Goal: Contribute content

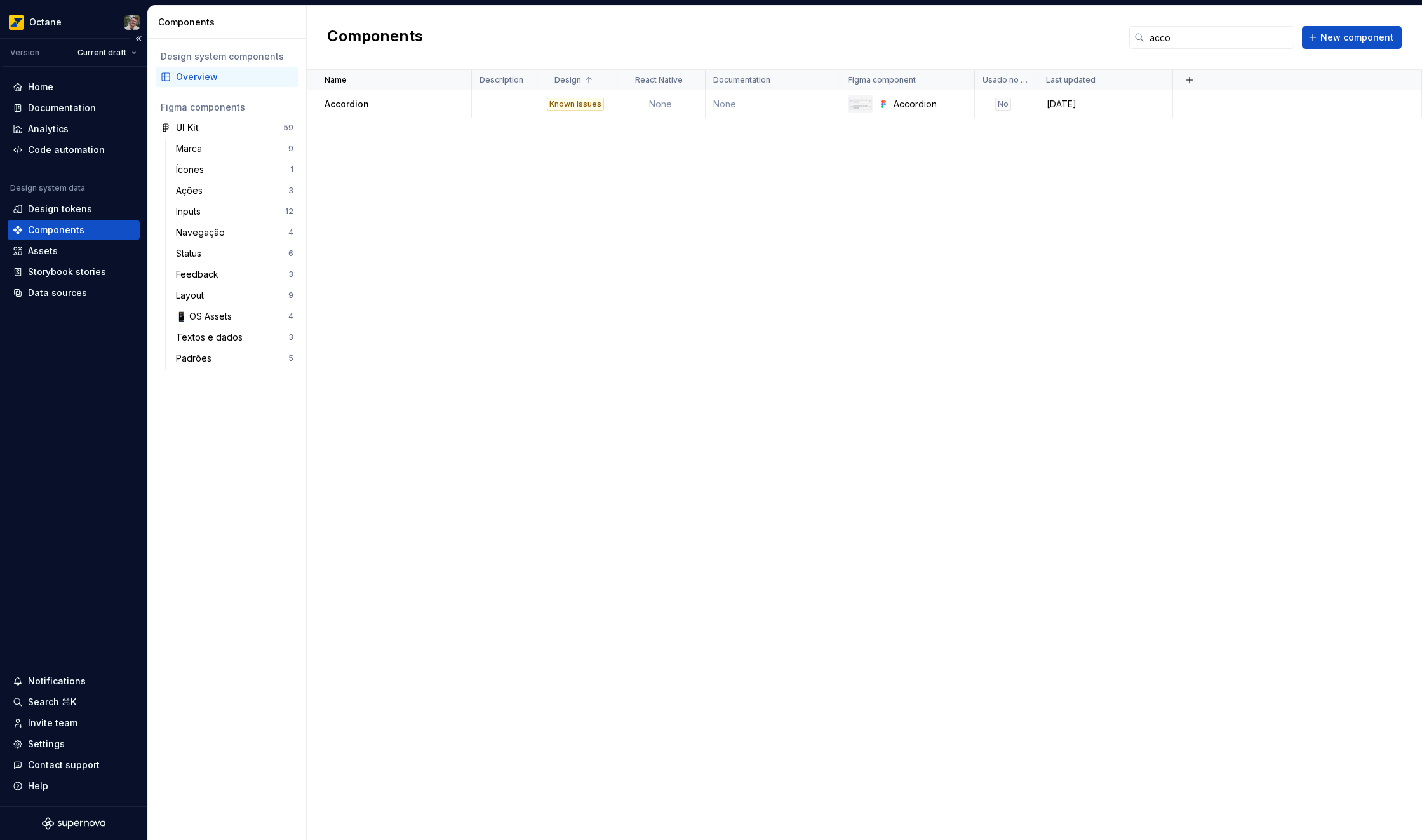
scroll to position [303, 0]
click at [74, 130] on div "Analytics" at bounding box center [73, 129] width 122 height 13
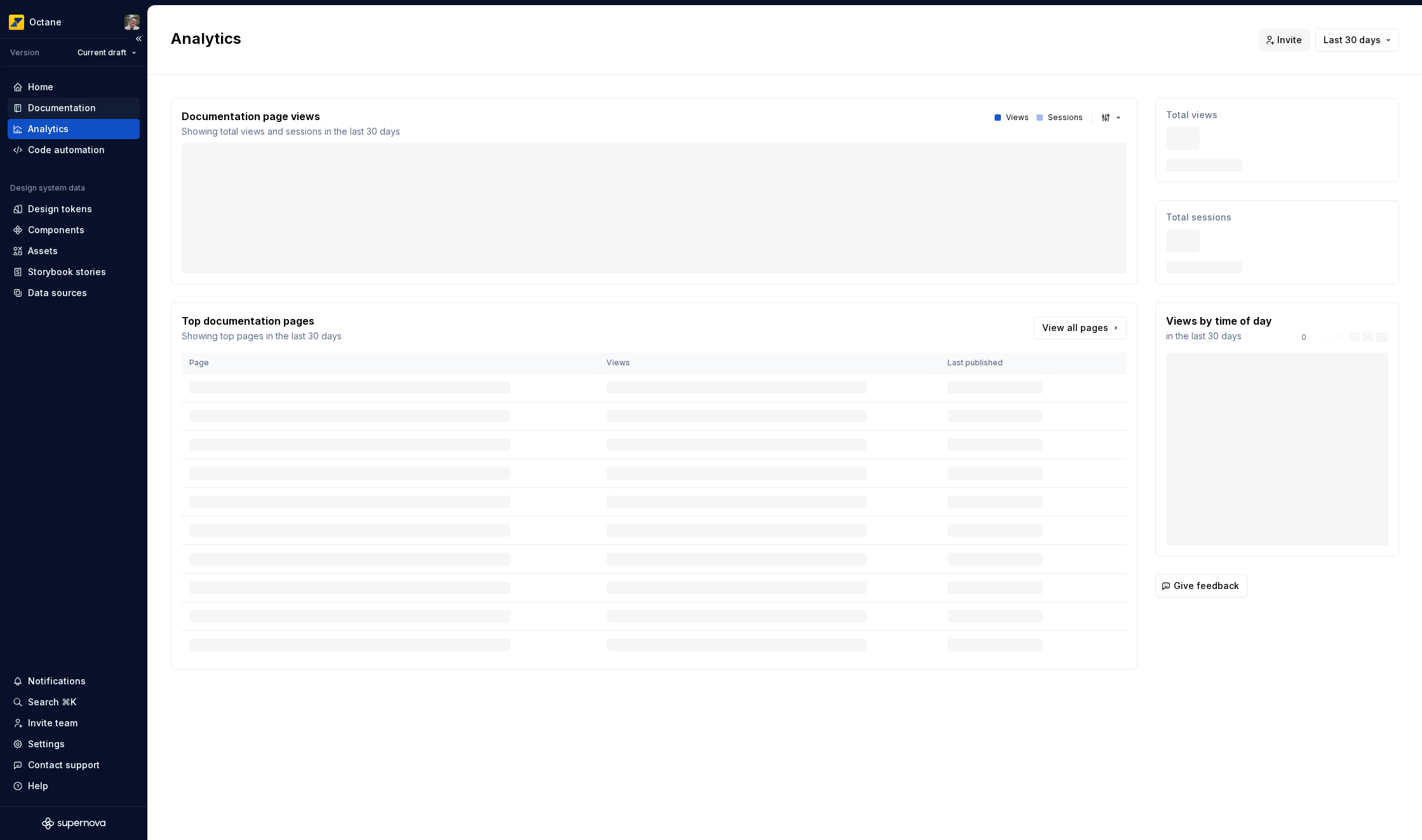
click at [77, 104] on div "Documentation" at bounding box center [62, 108] width 68 height 13
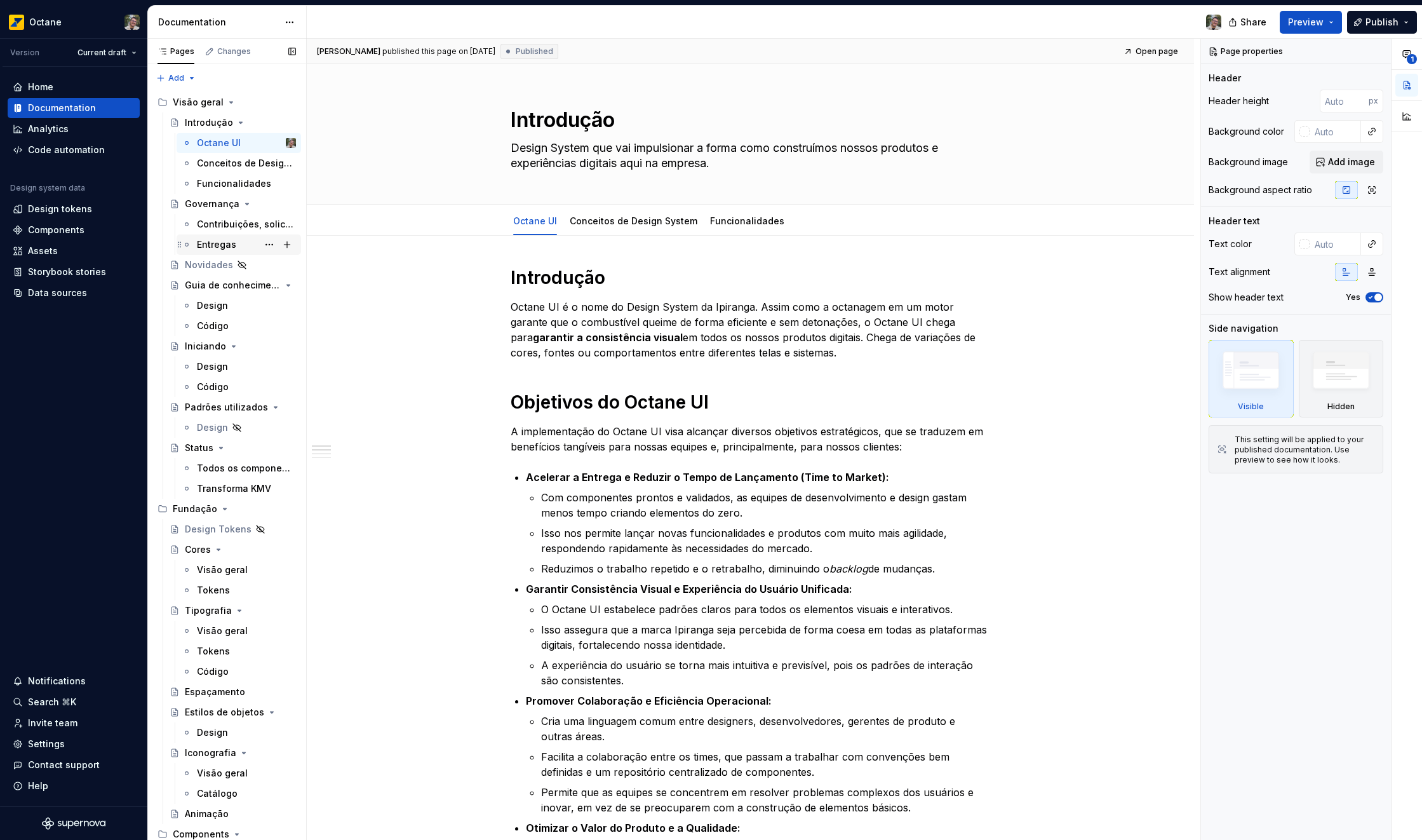
click at [207, 243] on div "Entregas" at bounding box center [216, 244] width 40 height 13
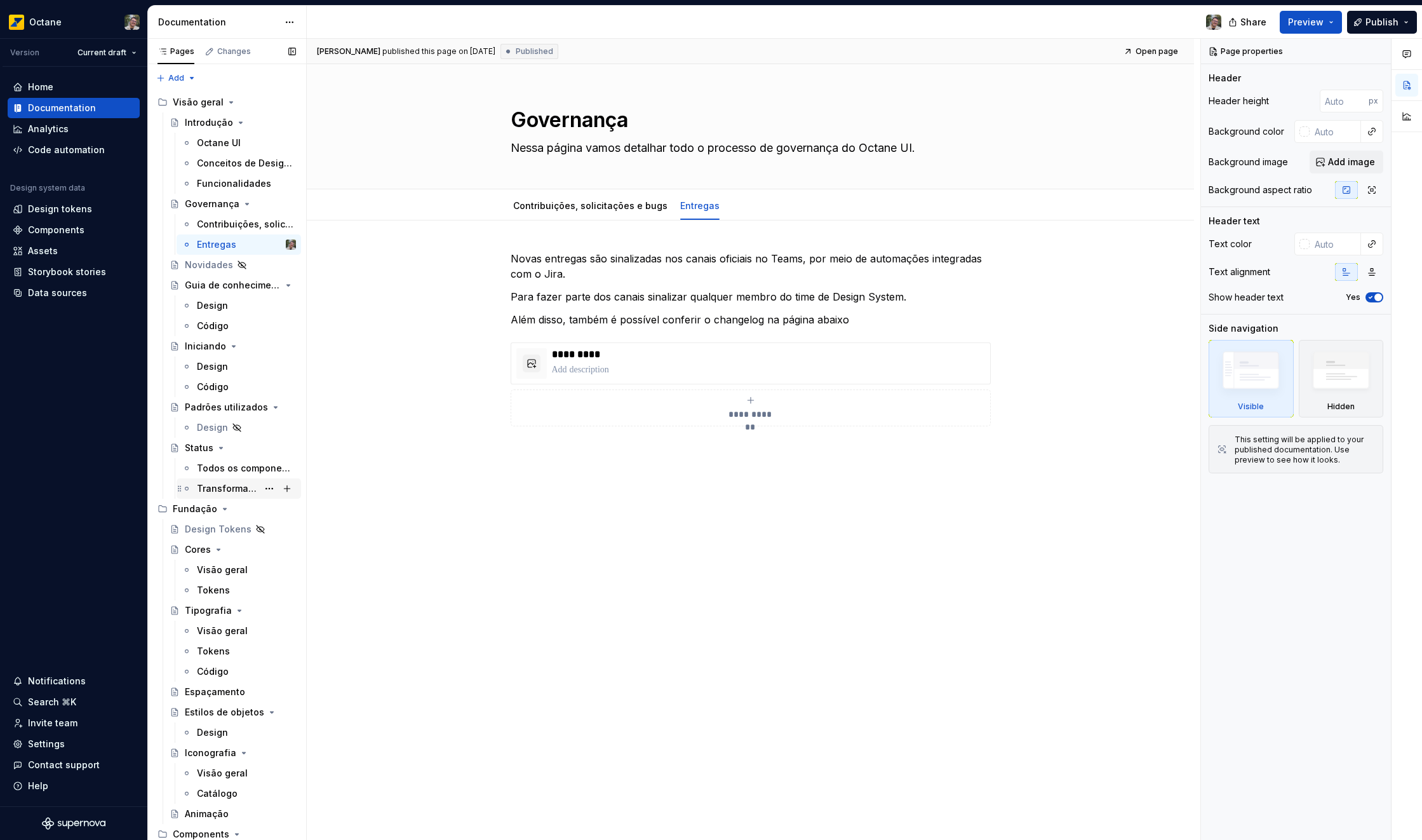
click at [238, 495] on div "Transforma KMV" at bounding box center [246, 488] width 99 height 18
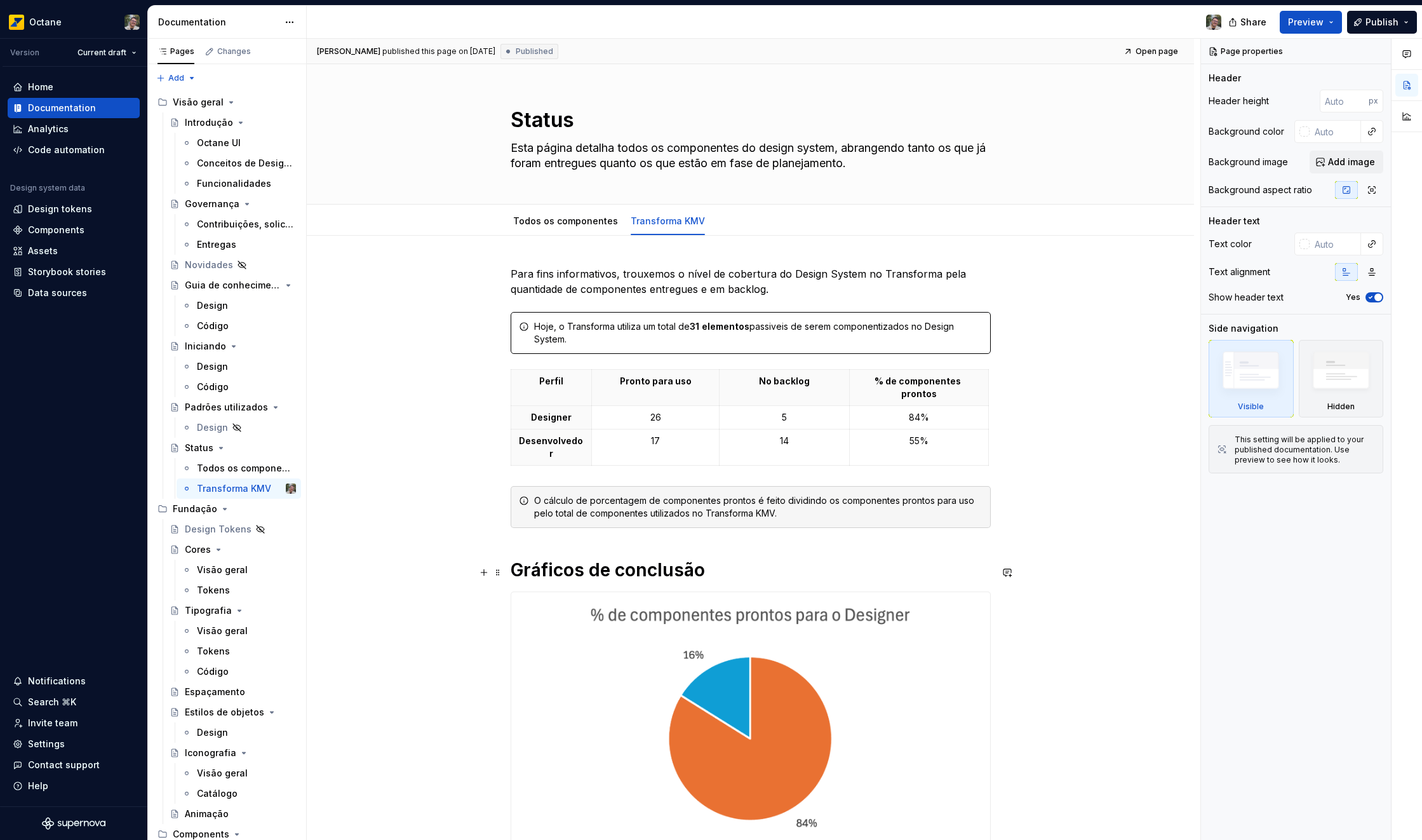
click at [771, 717] on img at bounding box center [751, 736] width 479 height 288
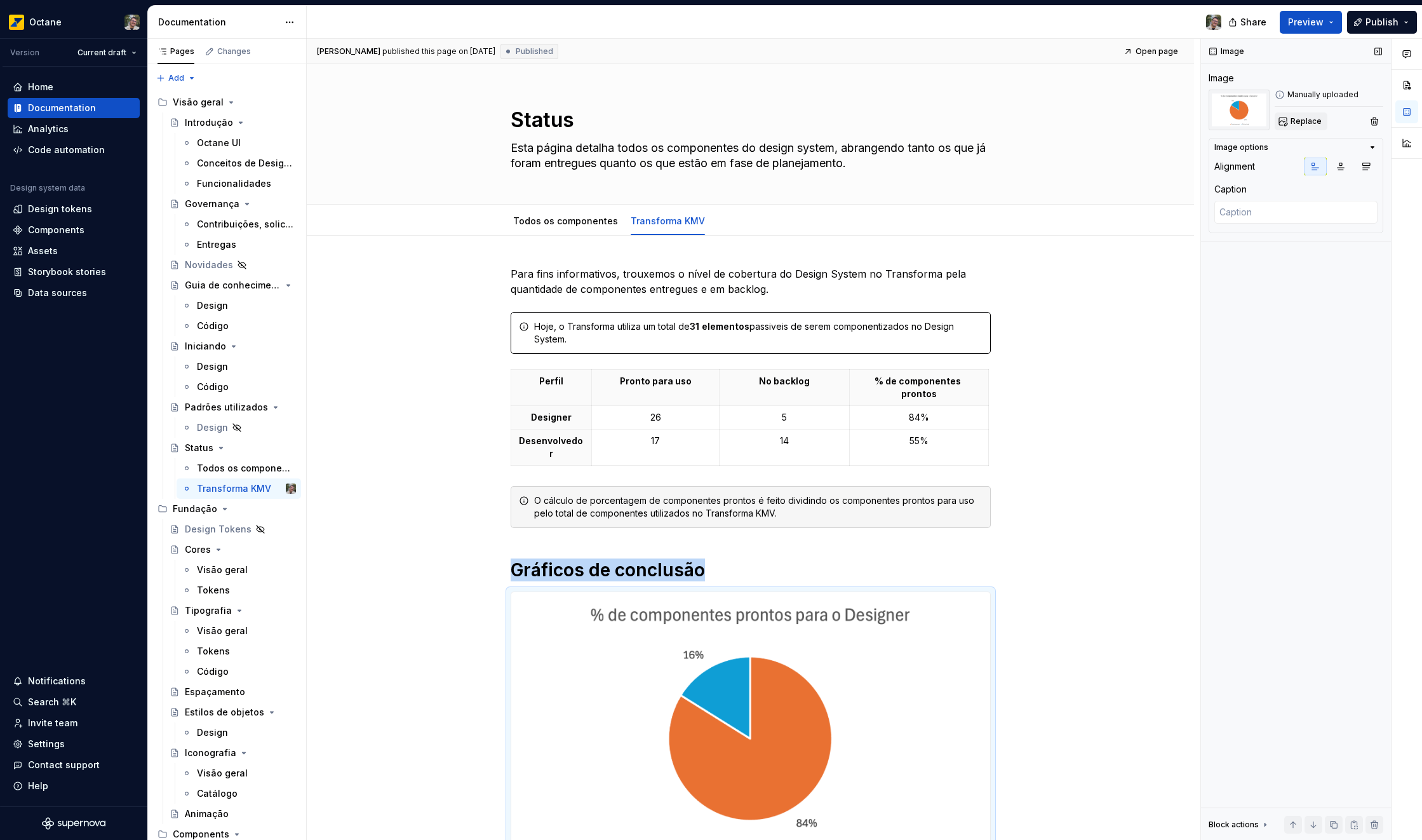
click at [1309, 115] on button "Replace" at bounding box center [1301, 121] width 52 height 18
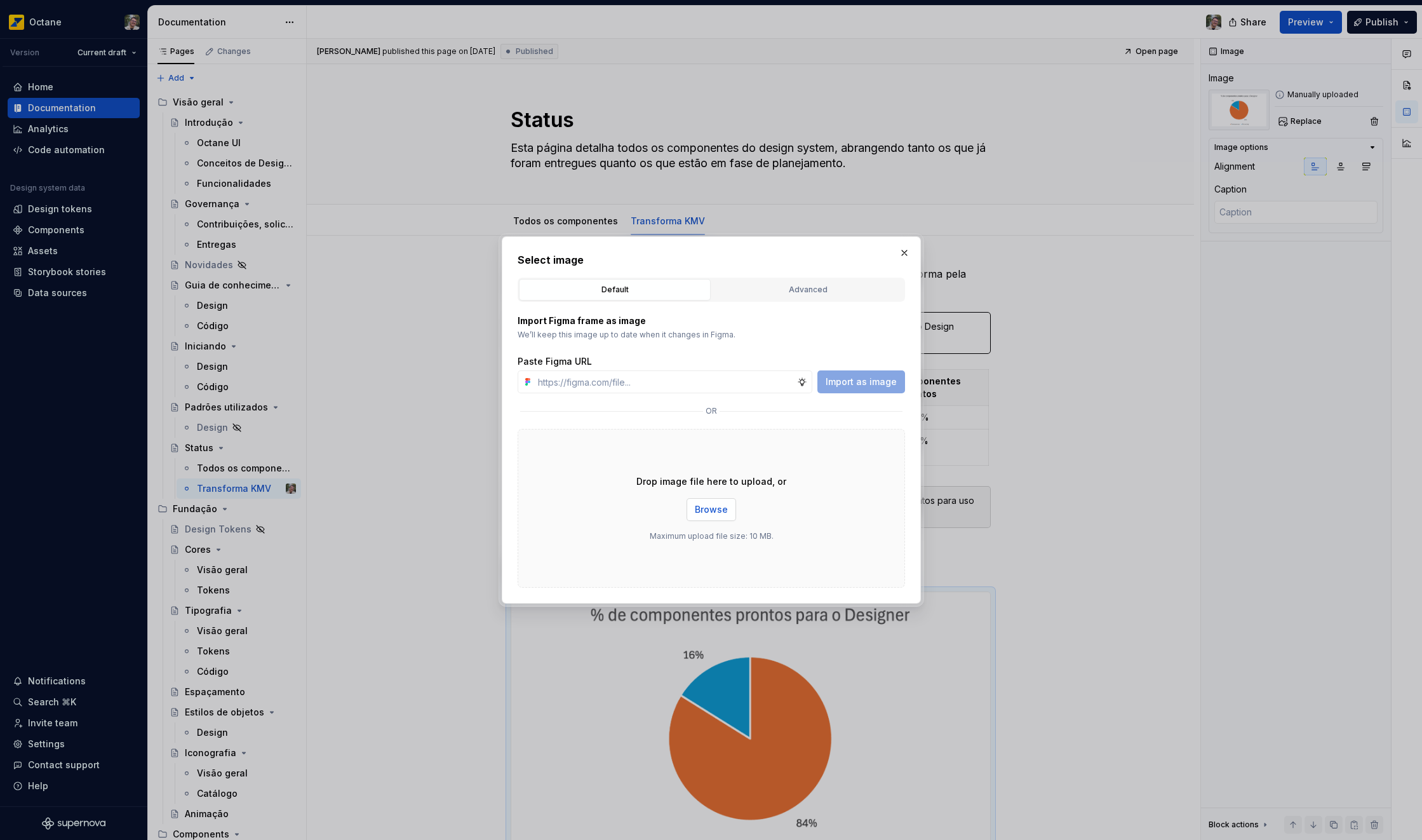
click at [693, 512] on button "Browse" at bounding box center [711, 509] width 49 height 23
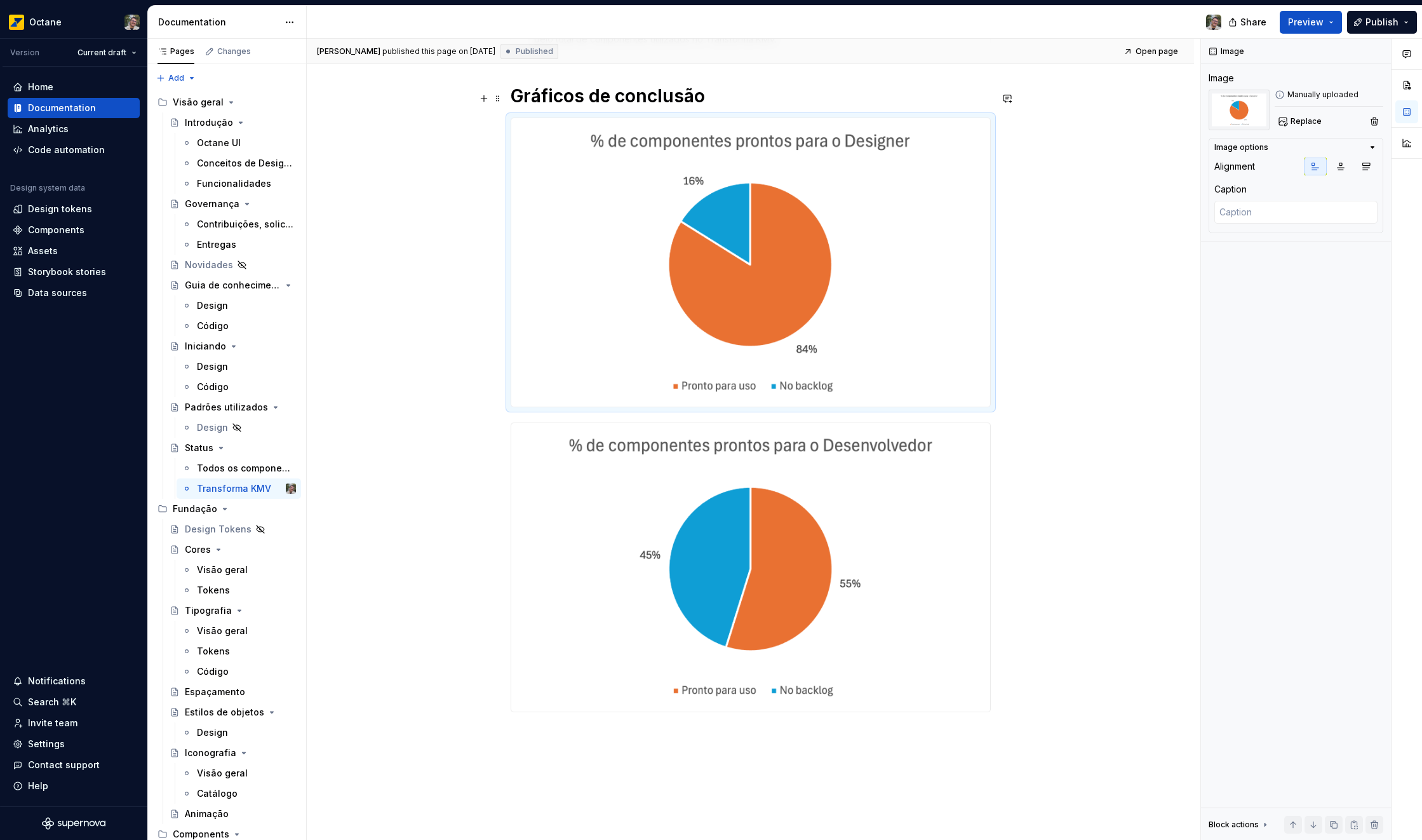
scroll to position [408, 0]
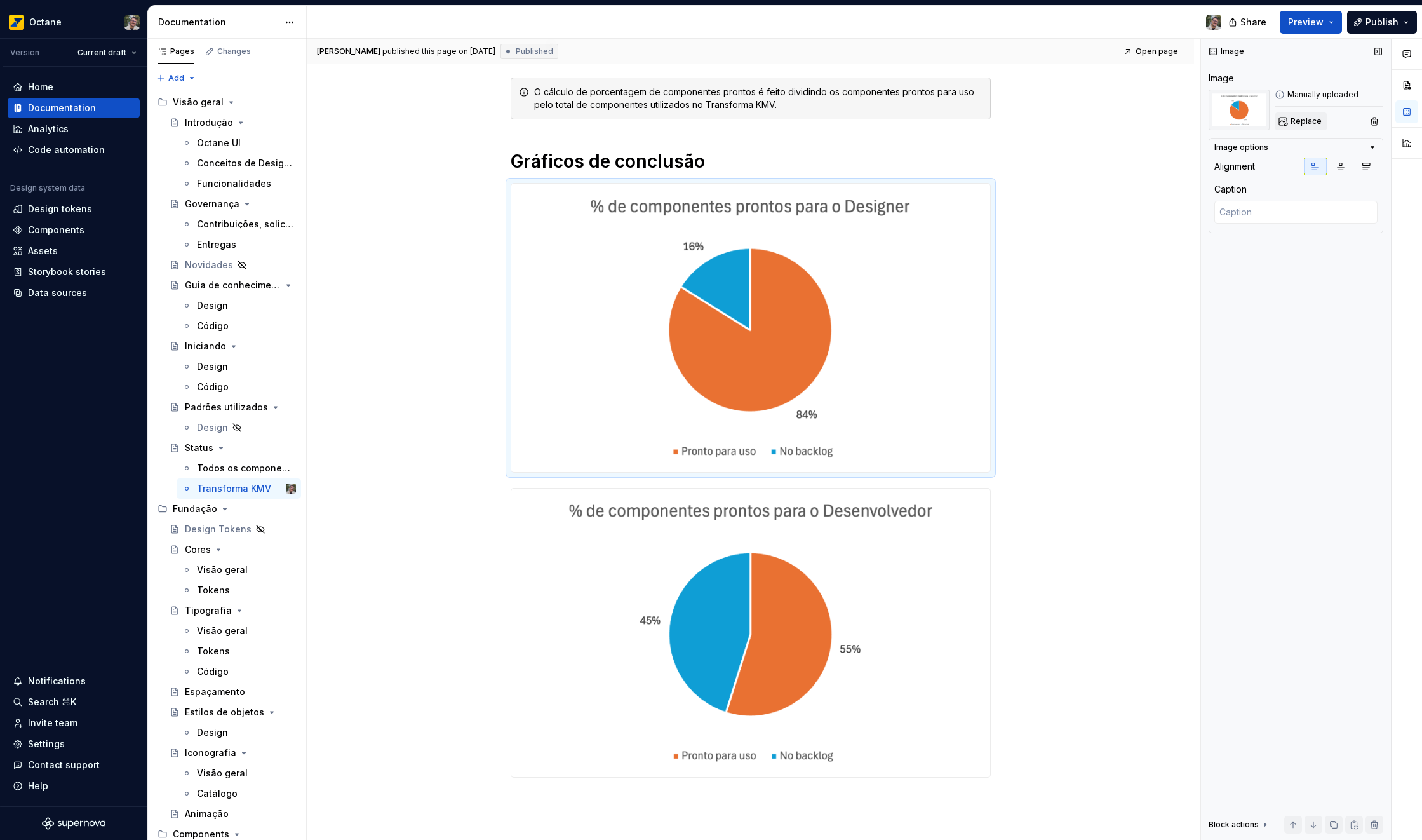
click at [1292, 119] on span "Replace" at bounding box center [1307, 121] width 31 height 10
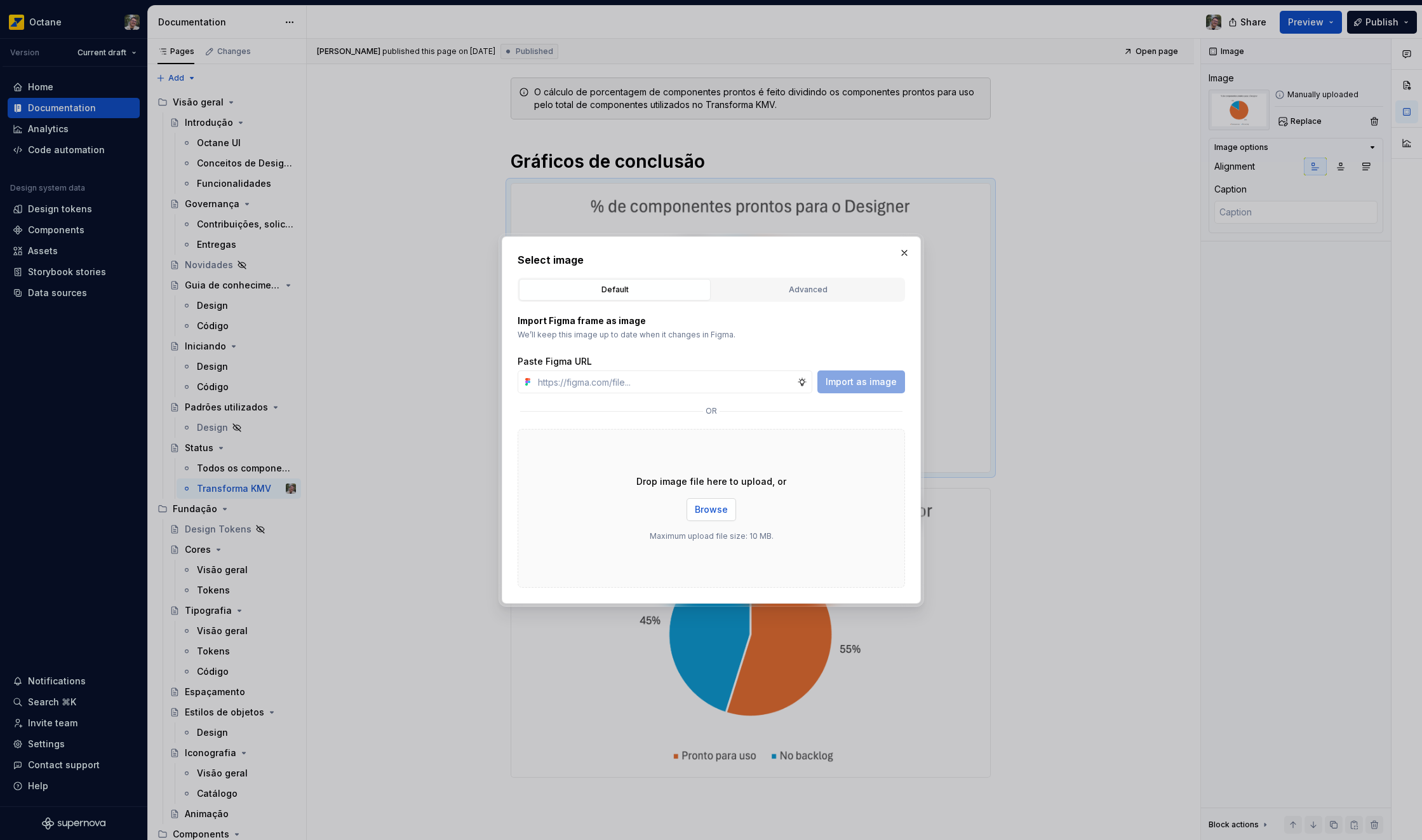
click at [711, 499] on button "Browse" at bounding box center [711, 509] width 49 height 23
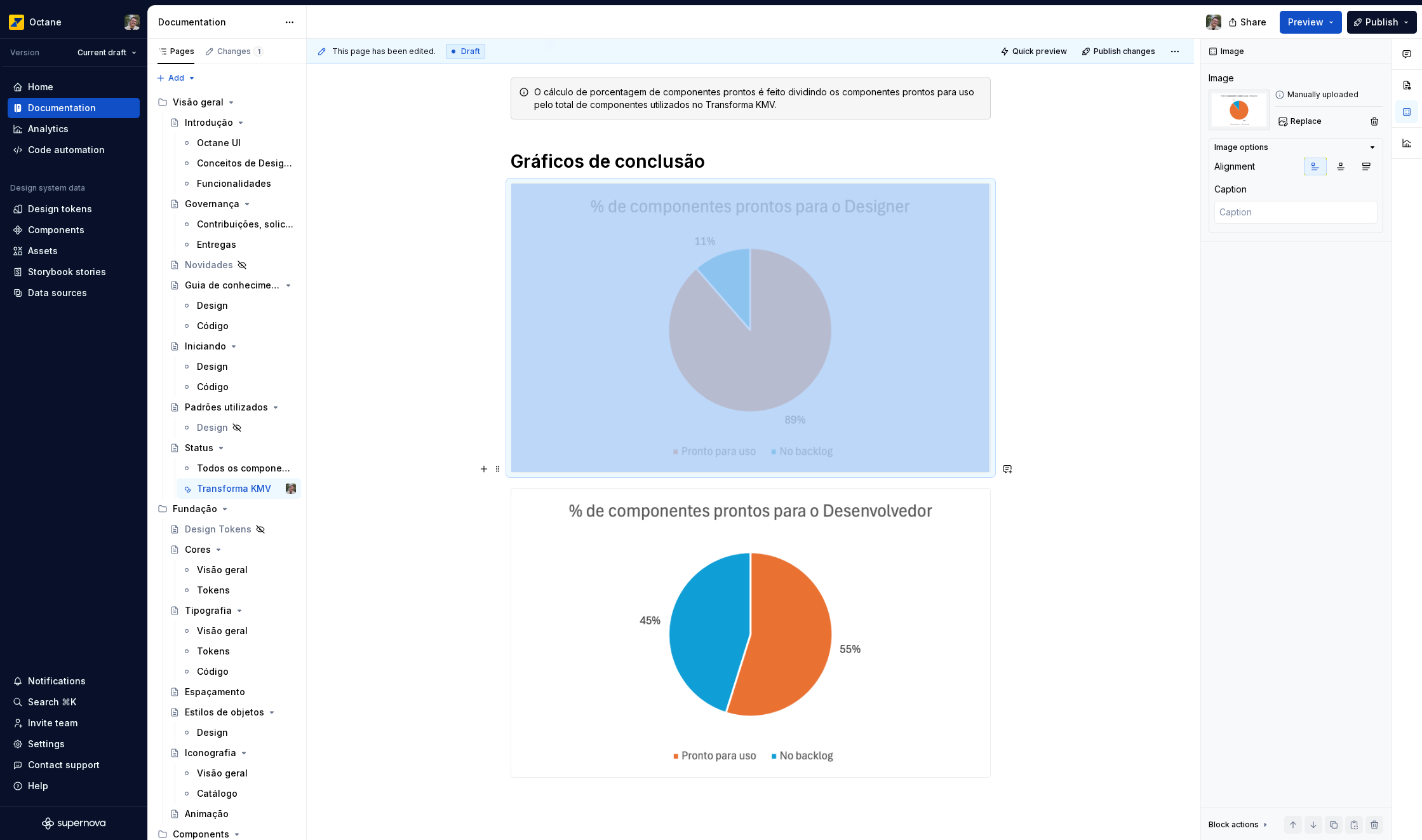
click at [864, 586] on img at bounding box center [751, 632] width 479 height 288
click at [1309, 121] on span "Replace" at bounding box center [1307, 121] width 31 height 10
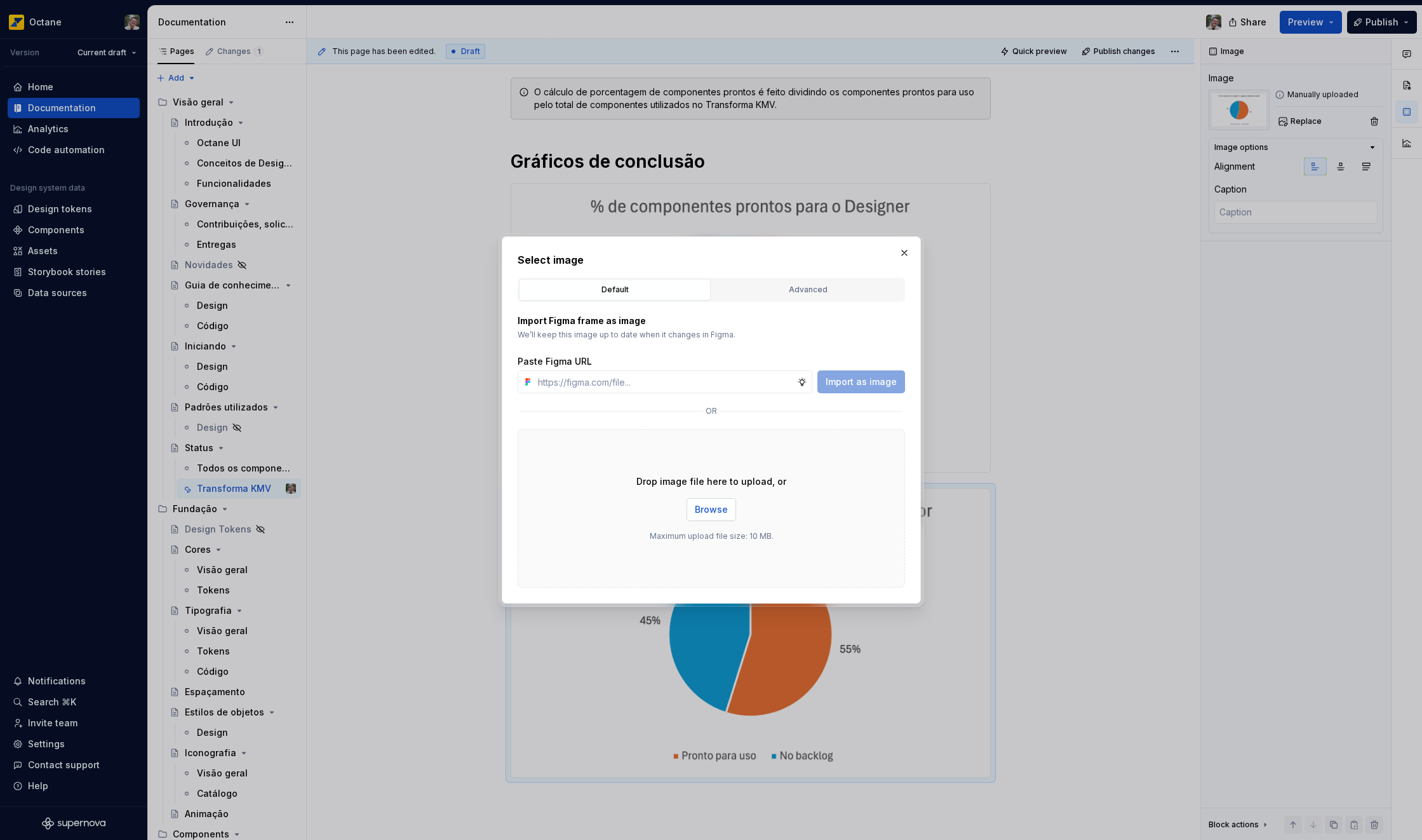
click at [717, 504] on span "Browse" at bounding box center [711, 509] width 33 height 13
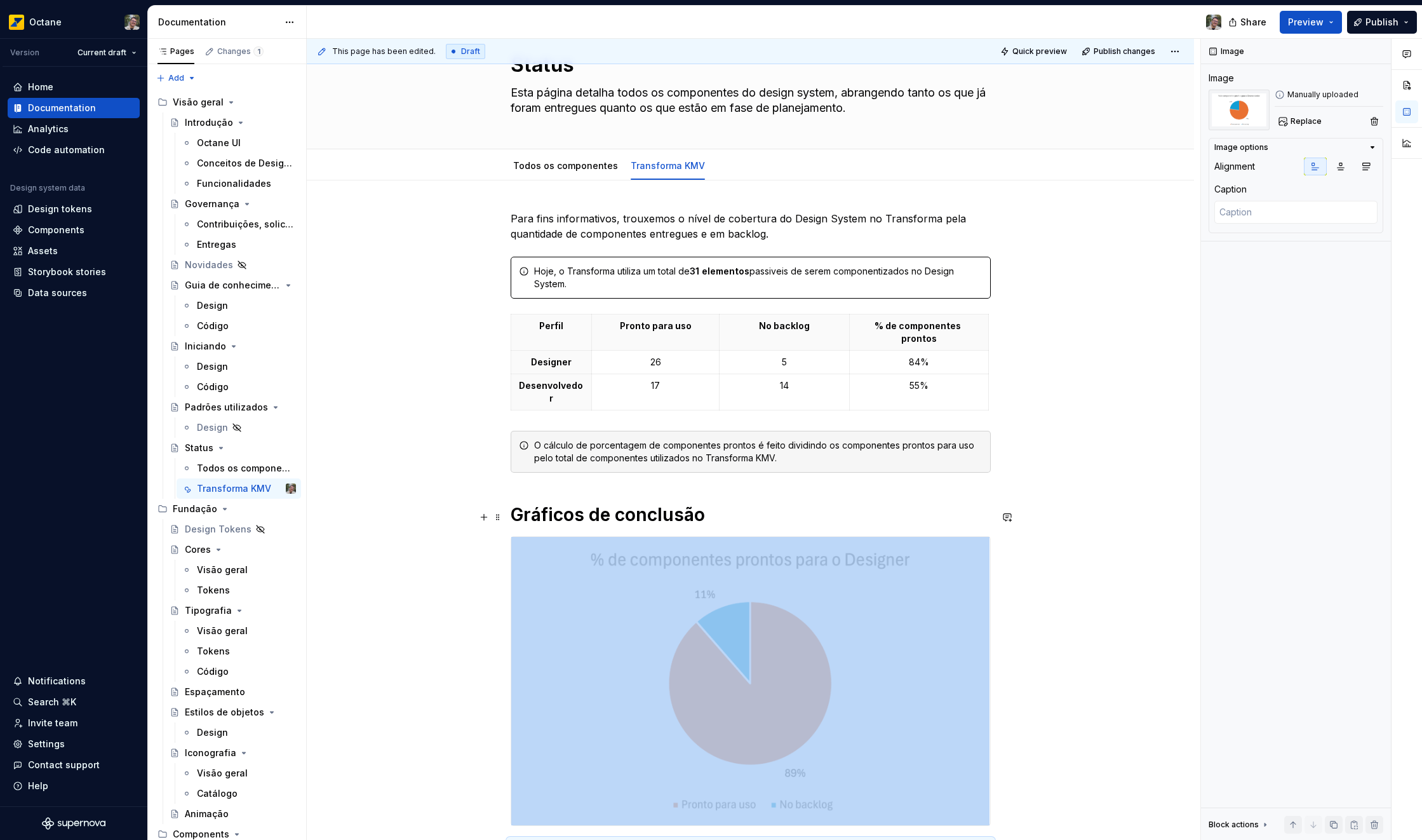
scroll to position [0, 0]
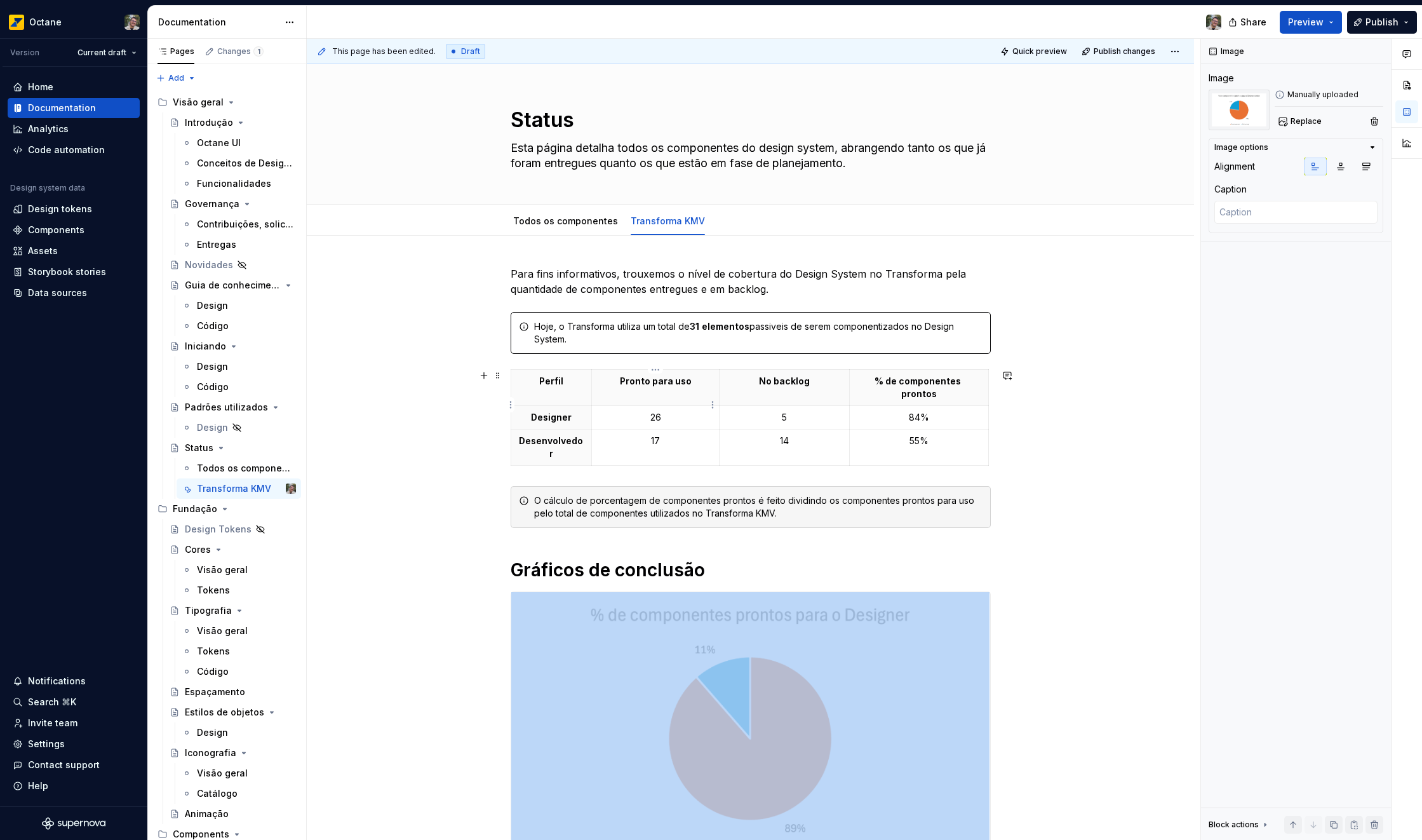
type textarea "*"
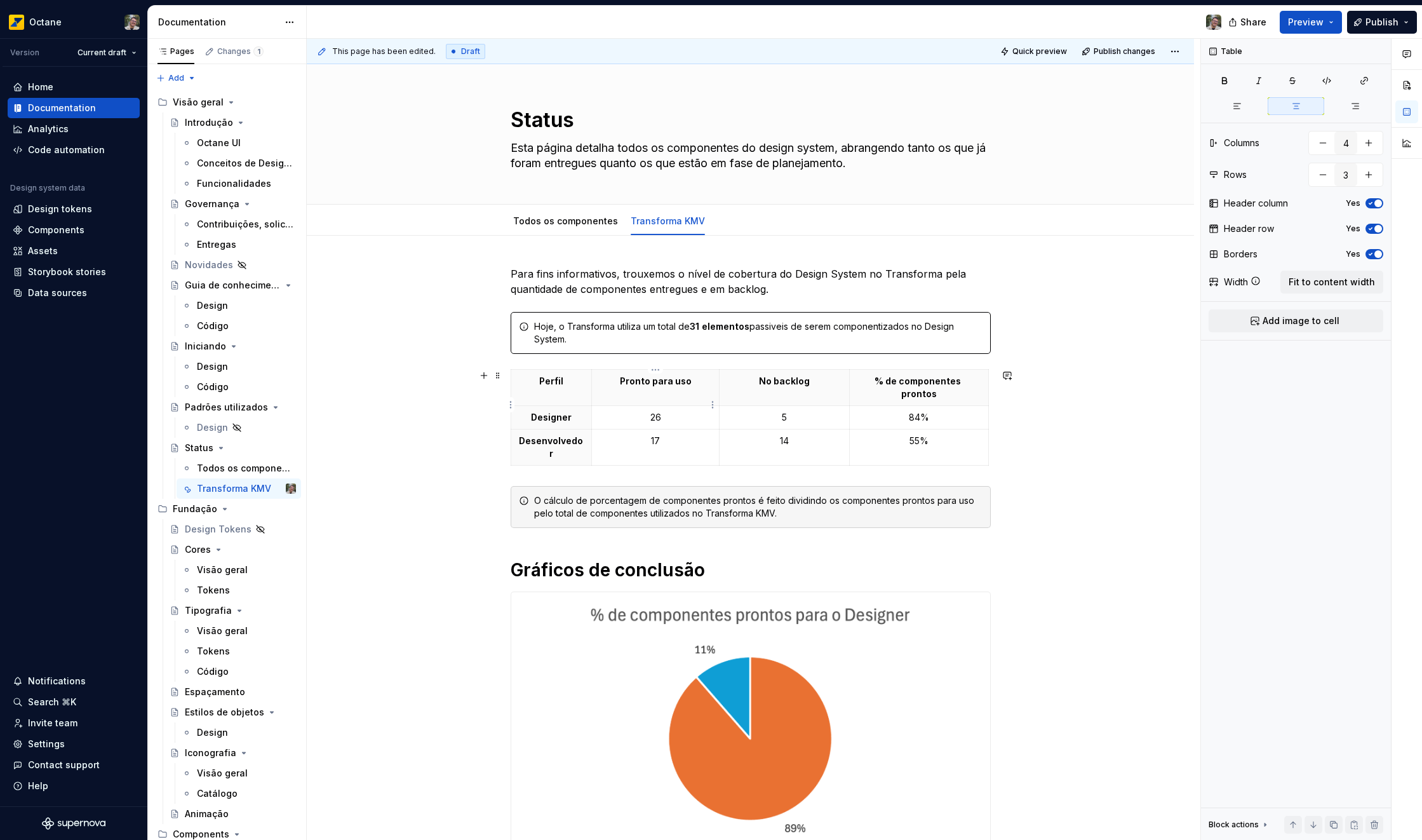
click at [655, 411] on p "26" at bounding box center [655, 417] width 112 height 13
click at [656, 434] on p "17" at bounding box center [655, 441] width 112 height 13
click at [792, 411] on p "5" at bounding box center [784, 417] width 115 height 13
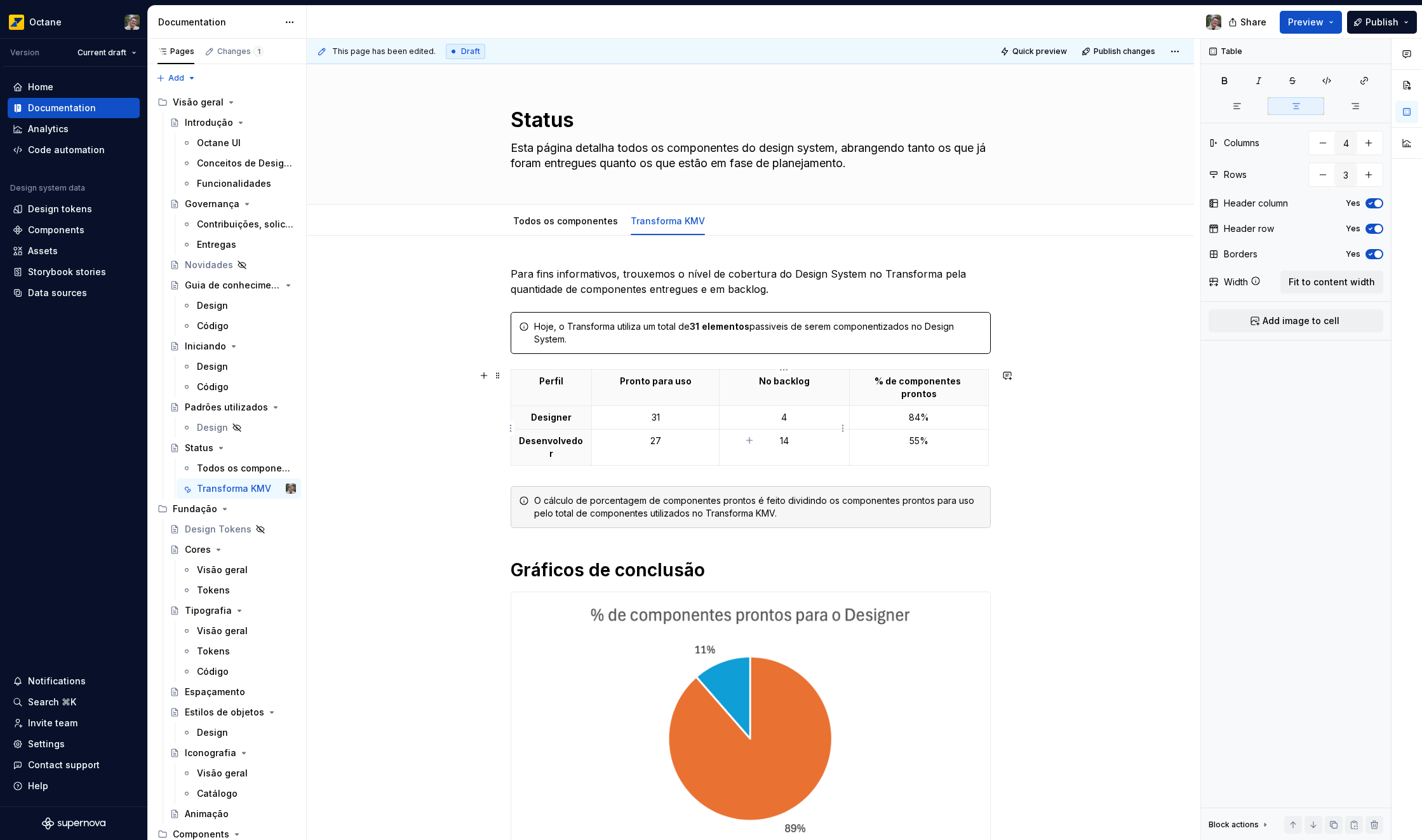
click at [793, 434] on p "14" at bounding box center [784, 441] width 115 height 13
click at [786, 434] on p "14" at bounding box center [784, 441] width 115 height 13
click at [784, 434] on p "14" at bounding box center [784, 441] width 115 height 13
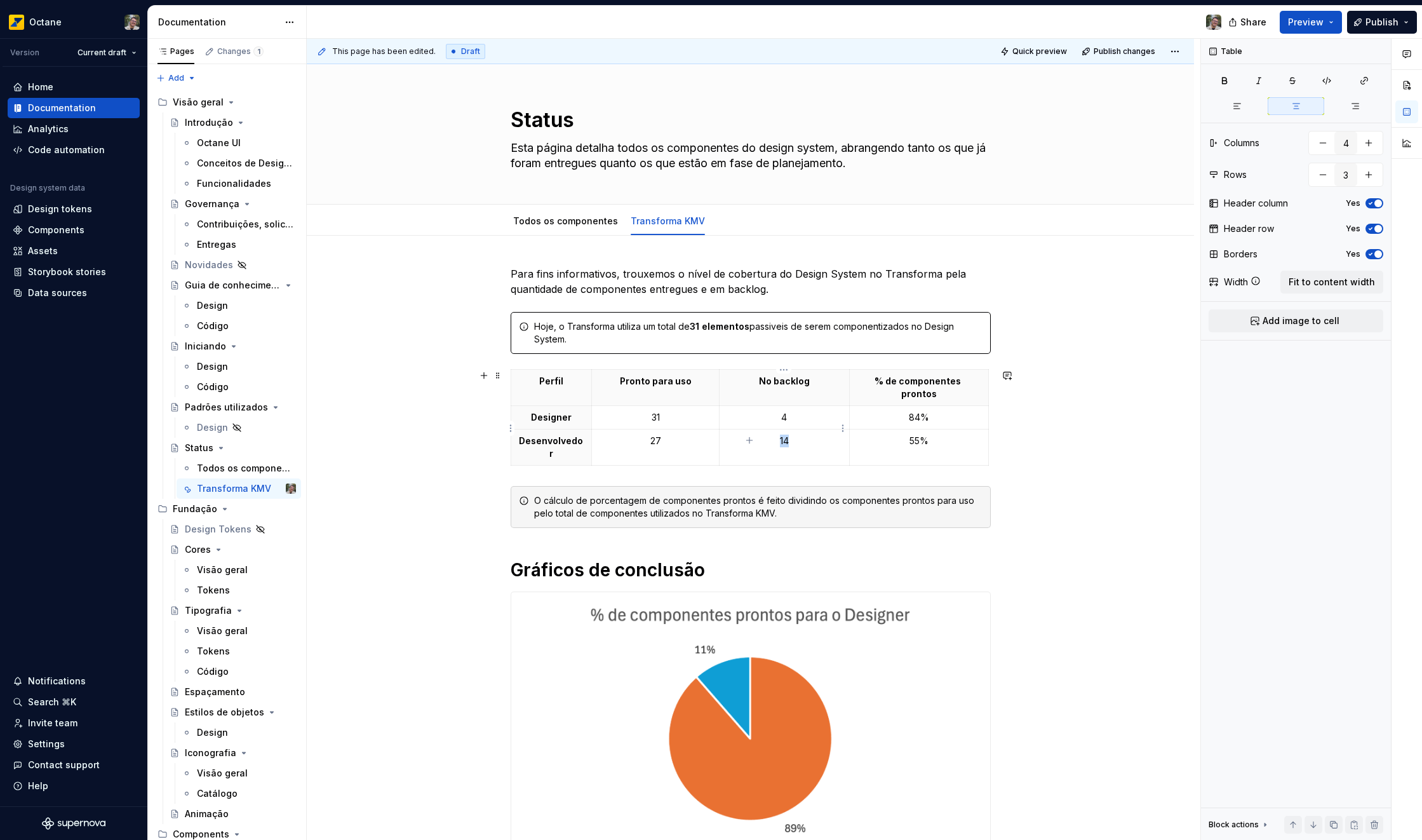
click at [784, 434] on p "14" at bounding box center [784, 441] width 115 height 13
click at [919, 411] on p "84%" at bounding box center [919, 417] width 123 height 13
click at [913, 434] on p "55%" at bounding box center [919, 441] width 123 height 13
click at [1360, 22] on button "Publish" at bounding box center [1382, 22] width 70 height 23
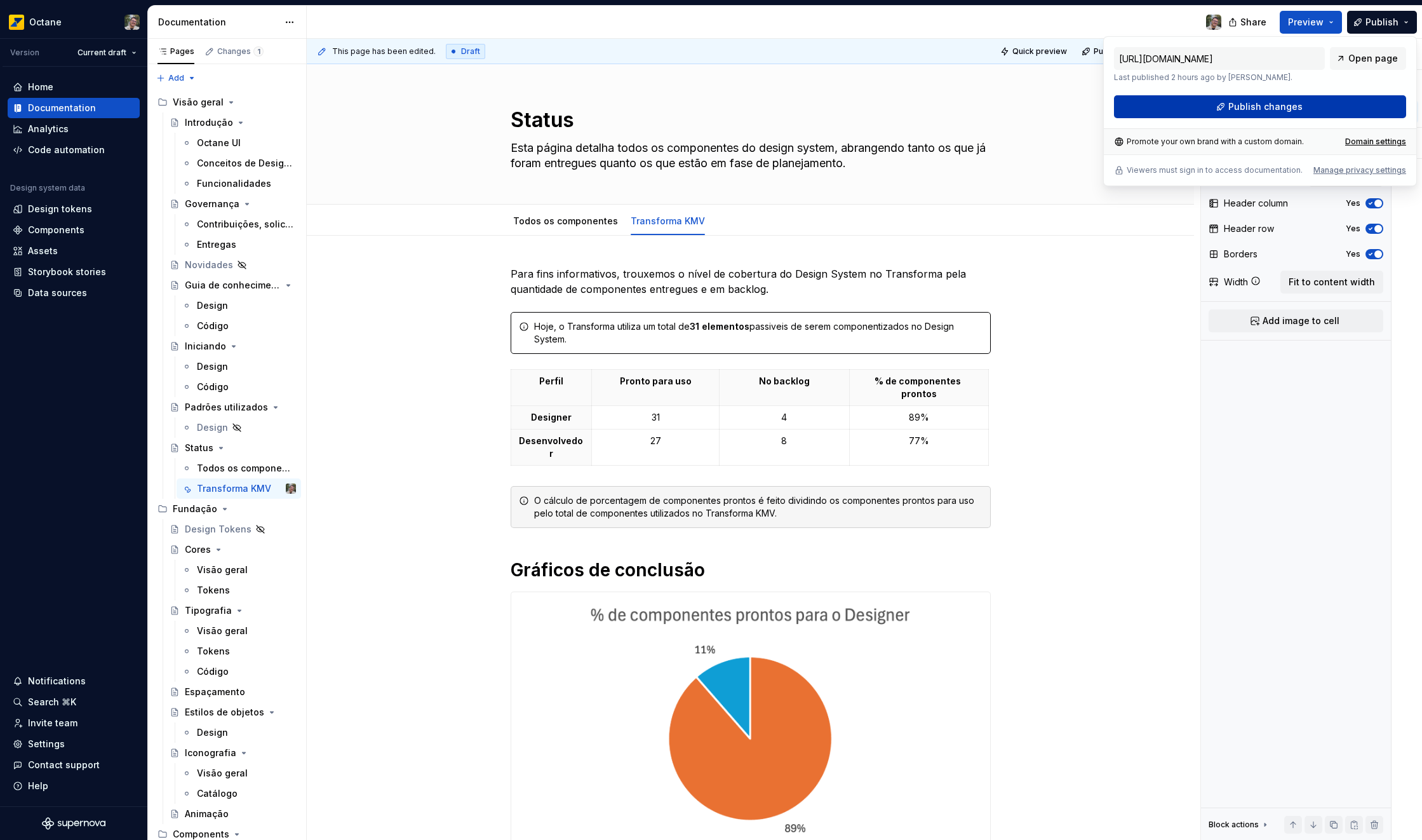
click at [1254, 109] on span "Publish changes" at bounding box center [1265, 107] width 74 height 13
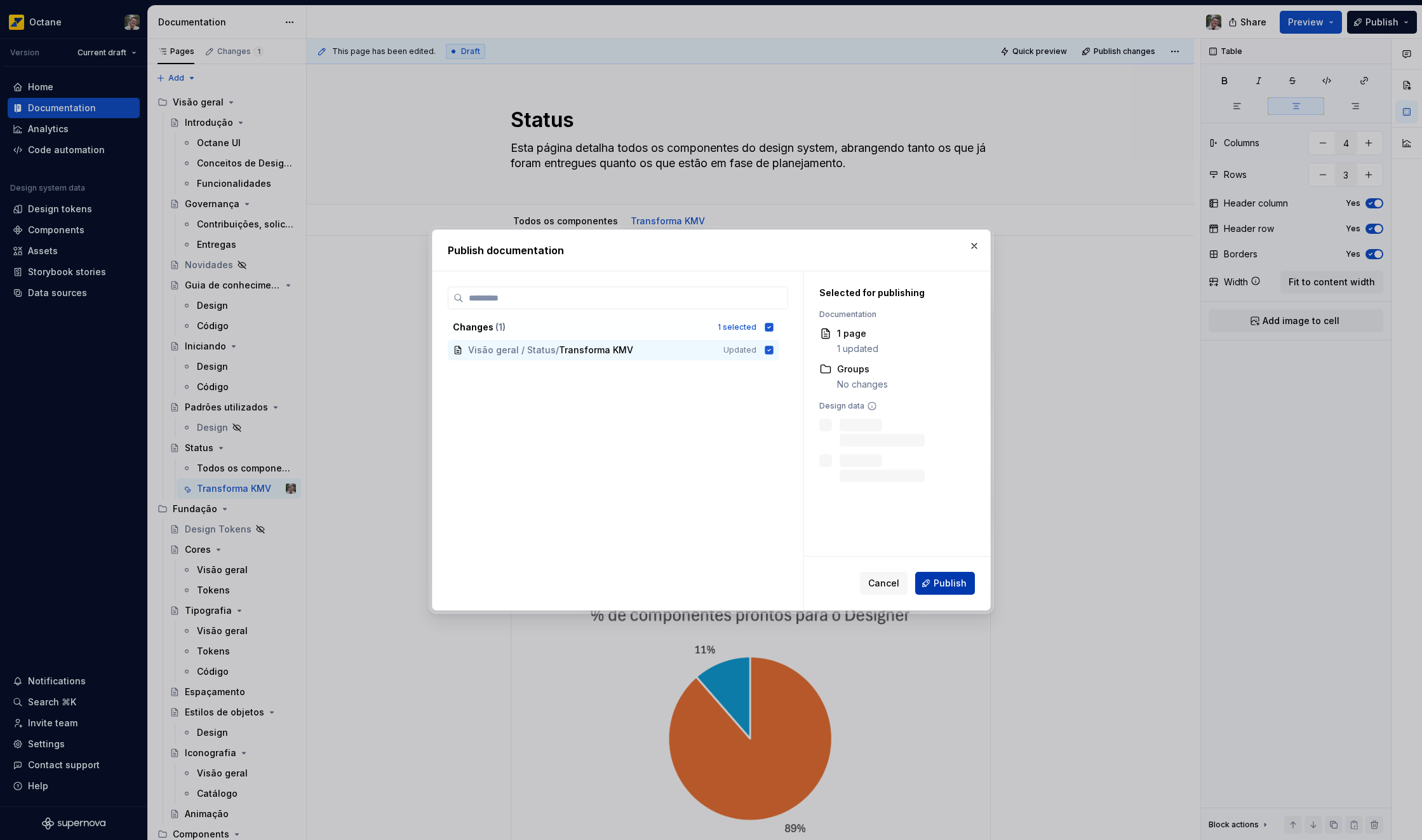
click at [953, 579] on span "Publish" at bounding box center [950, 583] width 33 height 13
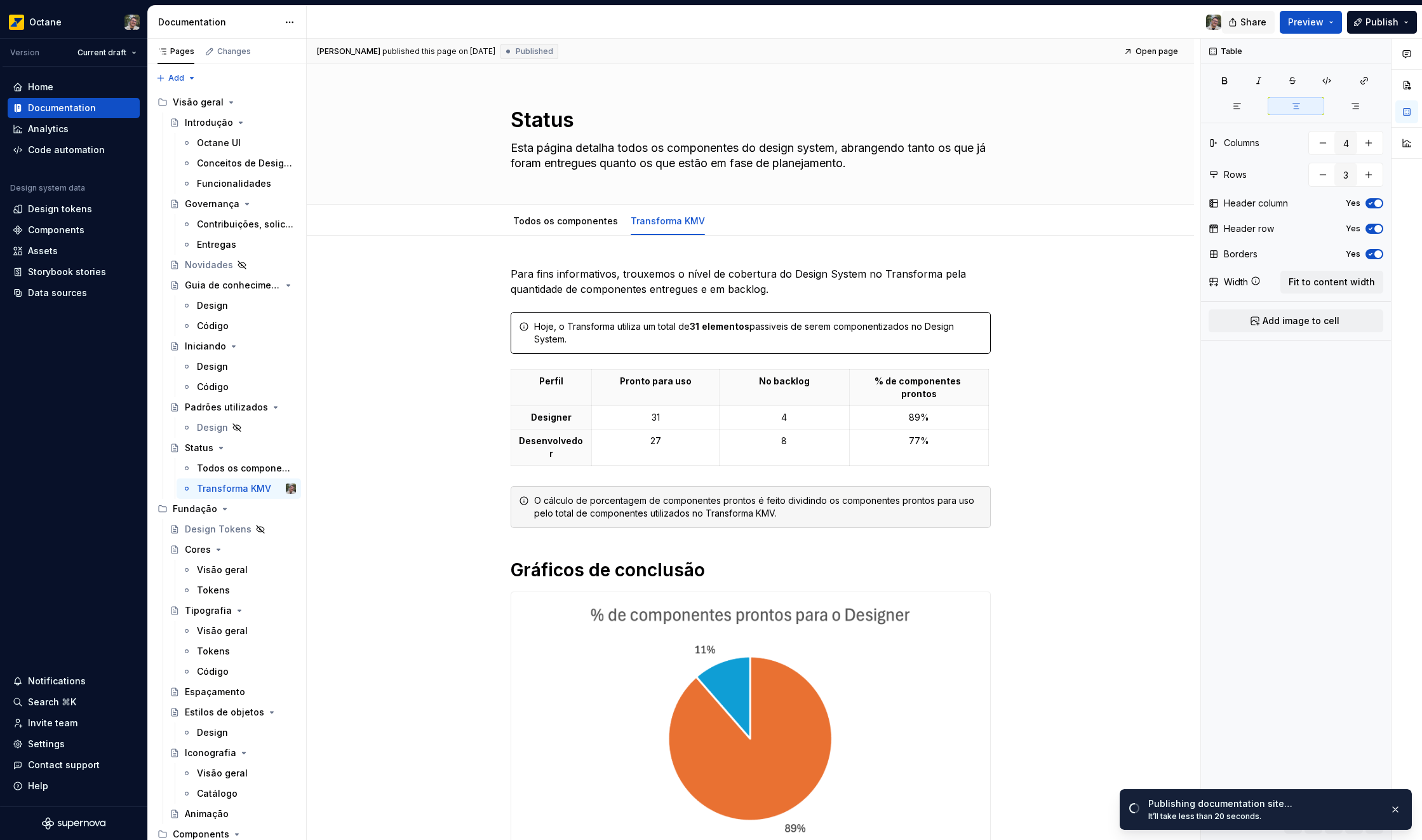
click at [1257, 24] on span "Share" at bounding box center [1253, 23] width 26 height 13
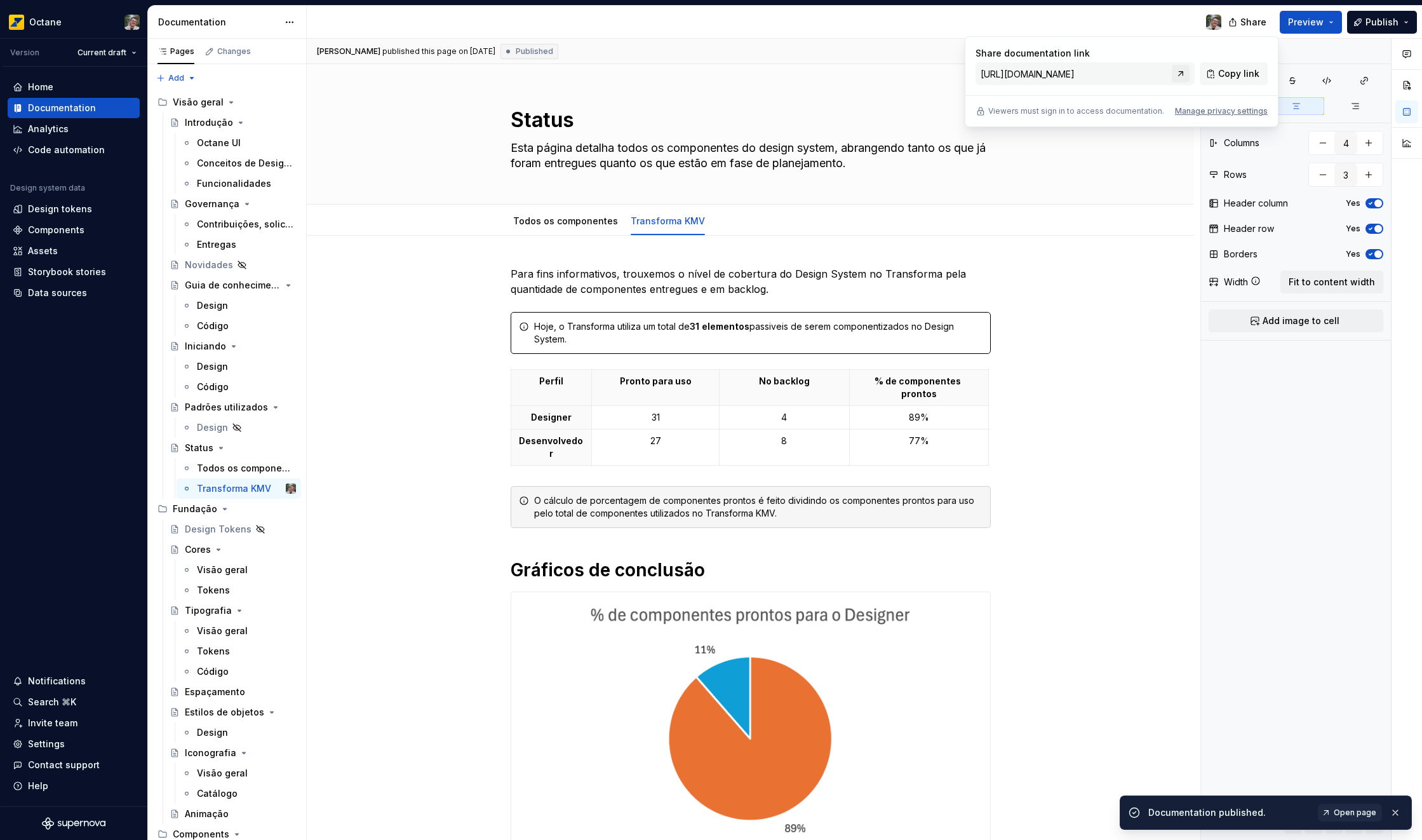
click at [1182, 69] on link at bounding box center [1181, 73] width 18 height 18
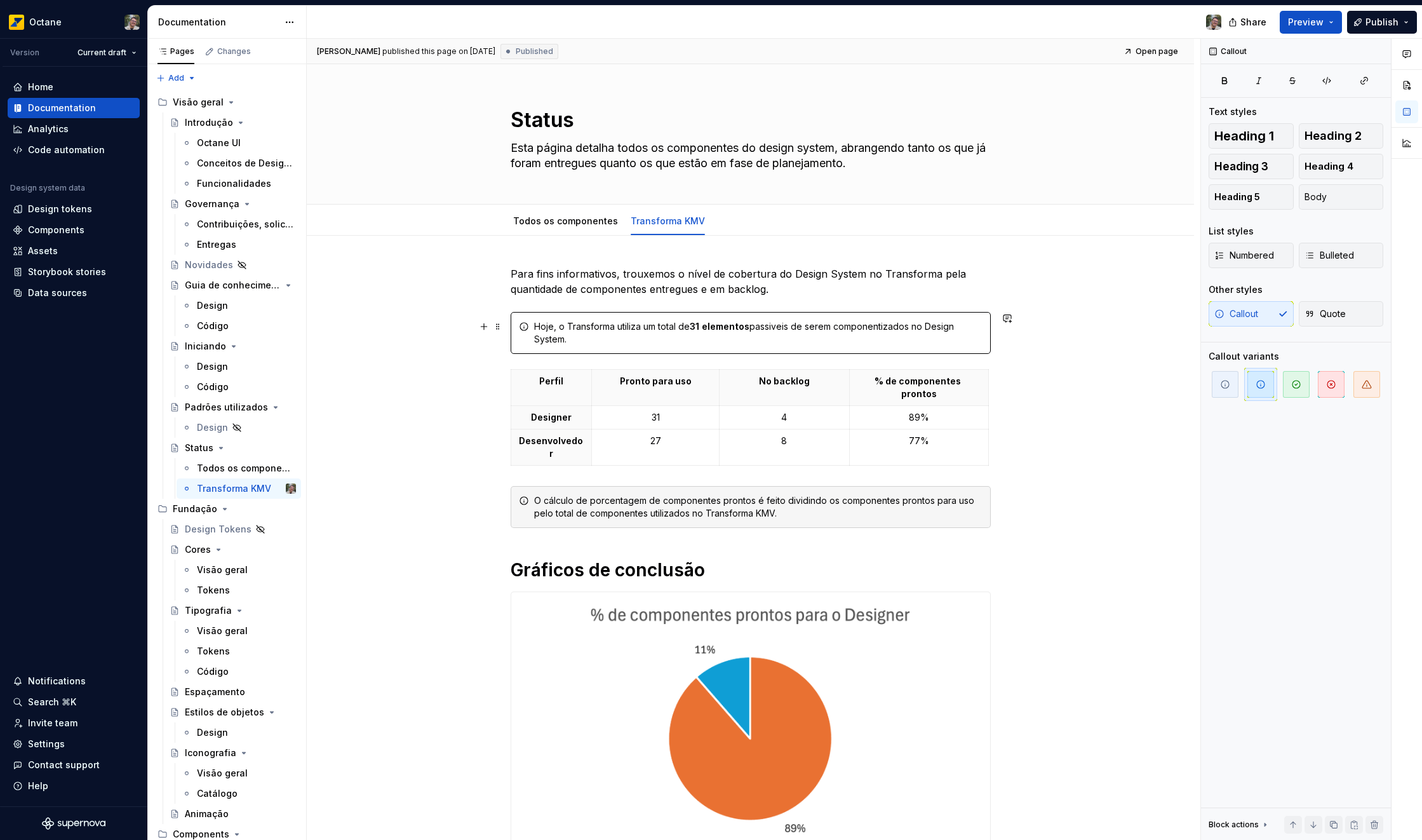
click at [705, 322] on strong "elementos" at bounding box center [726, 326] width 48 height 10
click at [1374, 26] on span "Publish" at bounding box center [1382, 23] width 33 height 13
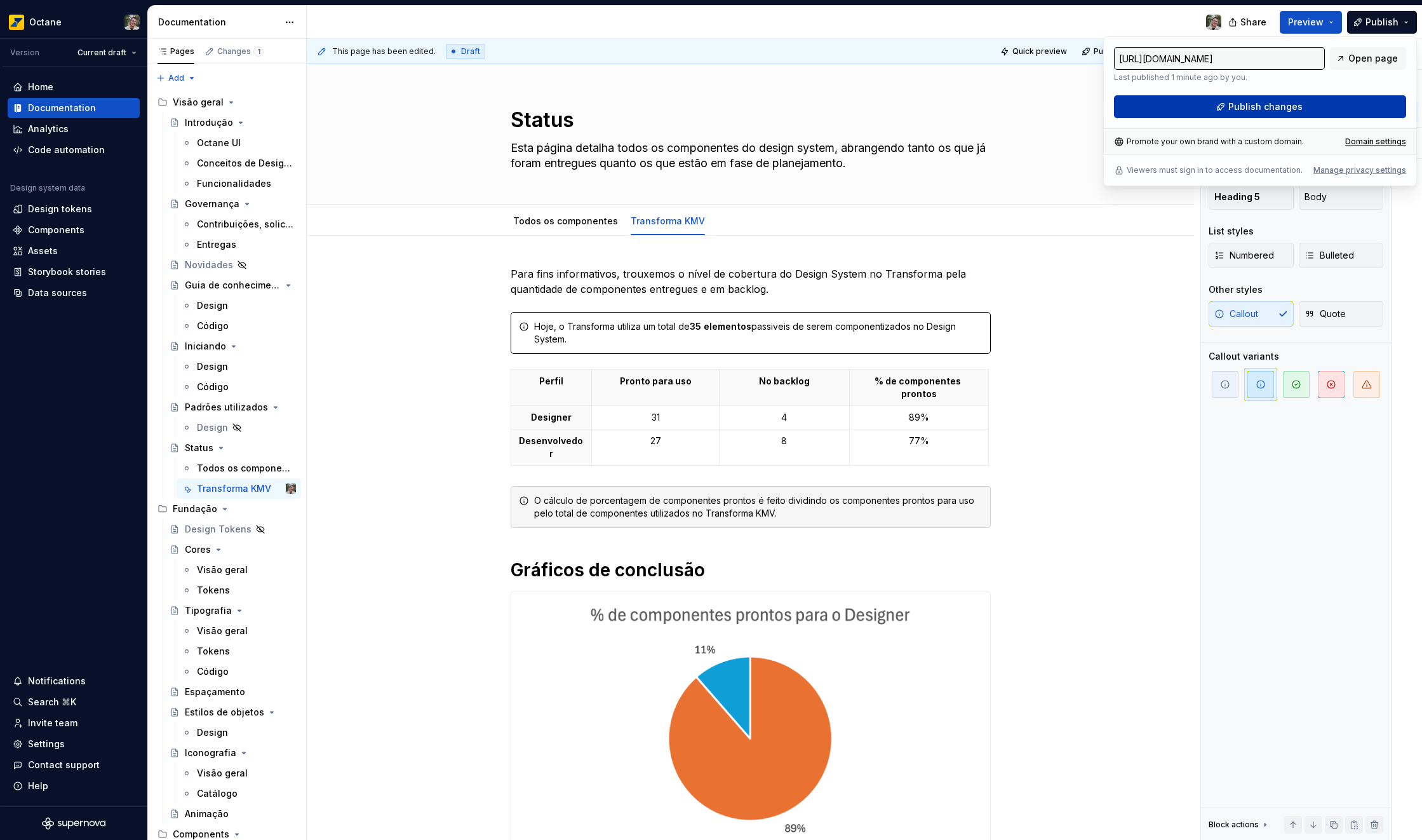
click at [1261, 104] on span "Publish changes" at bounding box center [1265, 107] width 74 height 13
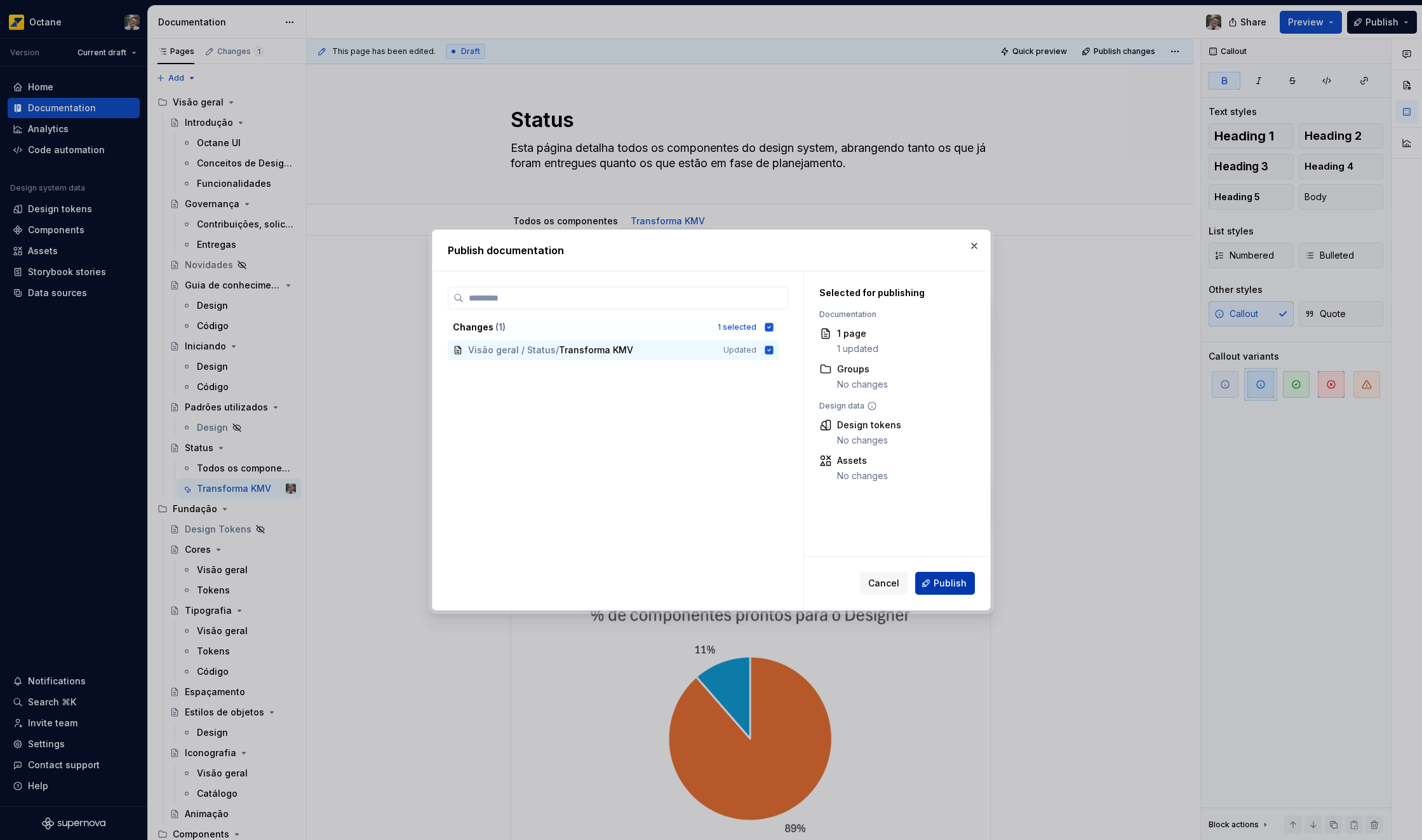
click at [940, 583] on span "Publish" at bounding box center [950, 583] width 33 height 13
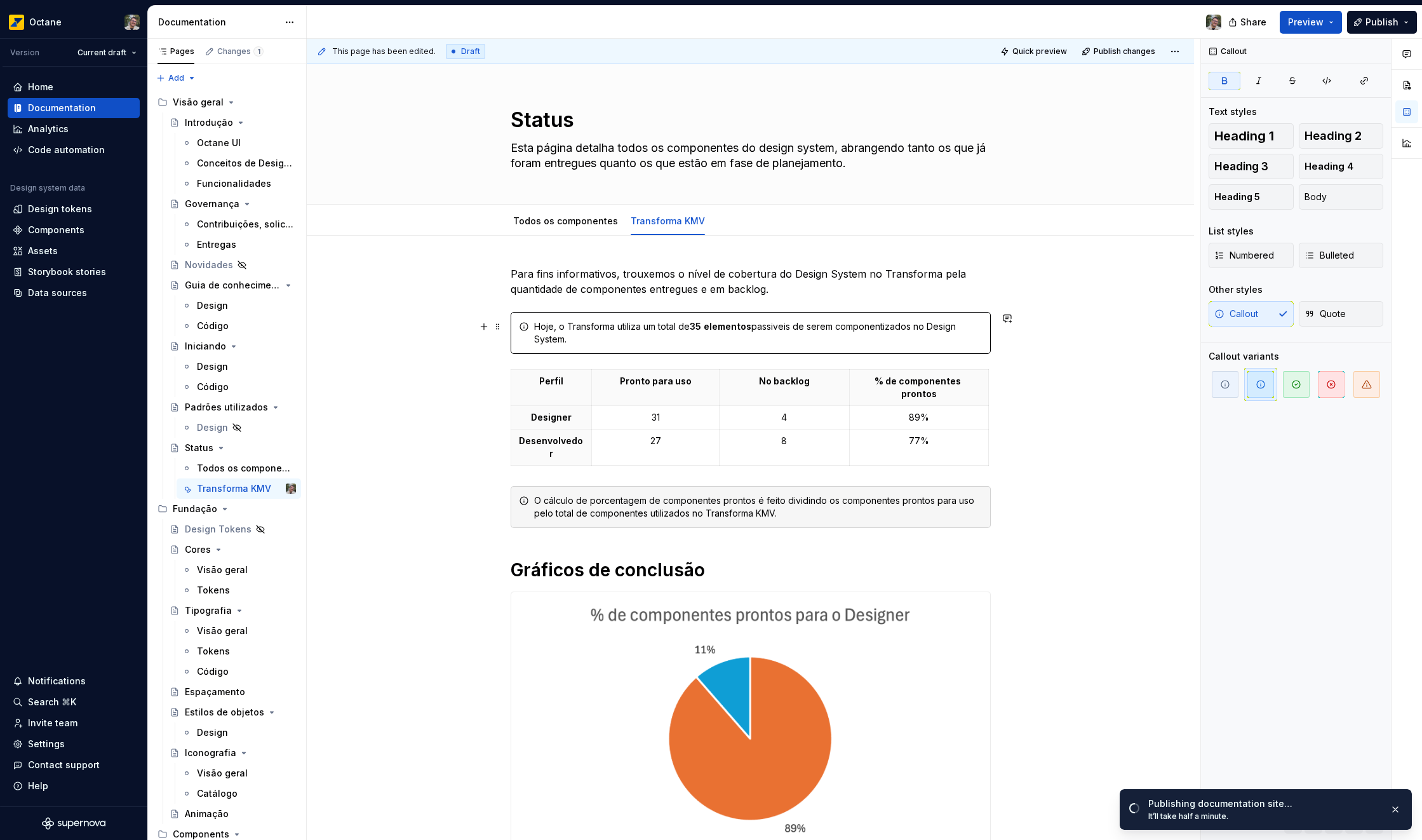
click at [864, 331] on div "Hoje, o Transforma utiliza um total de 35 elementos passiveis de serem componen…" at bounding box center [759, 332] width 449 height 25
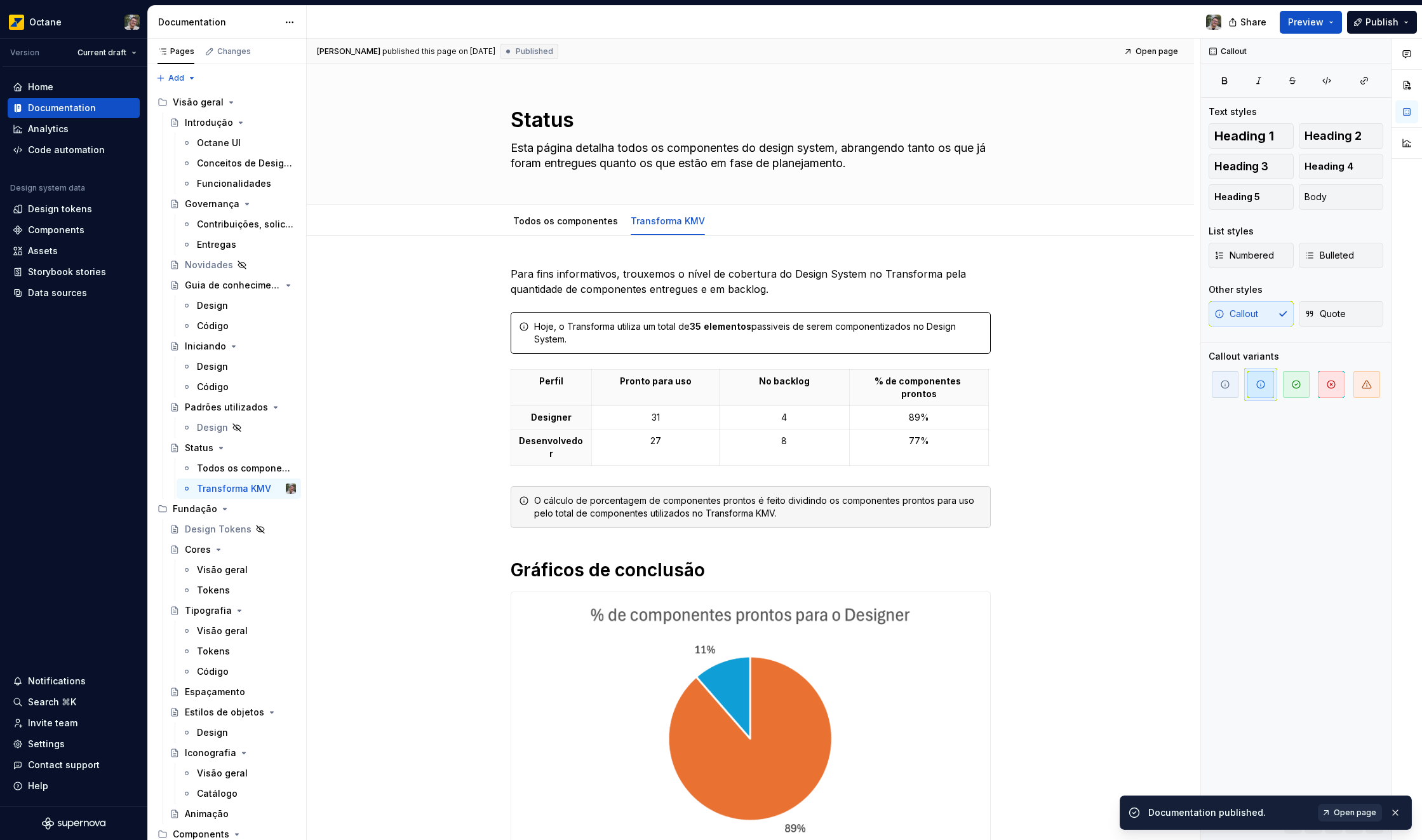
click at [1328, 809] on link "Open page" at bounding box center [1350, 813] width 65 height 18
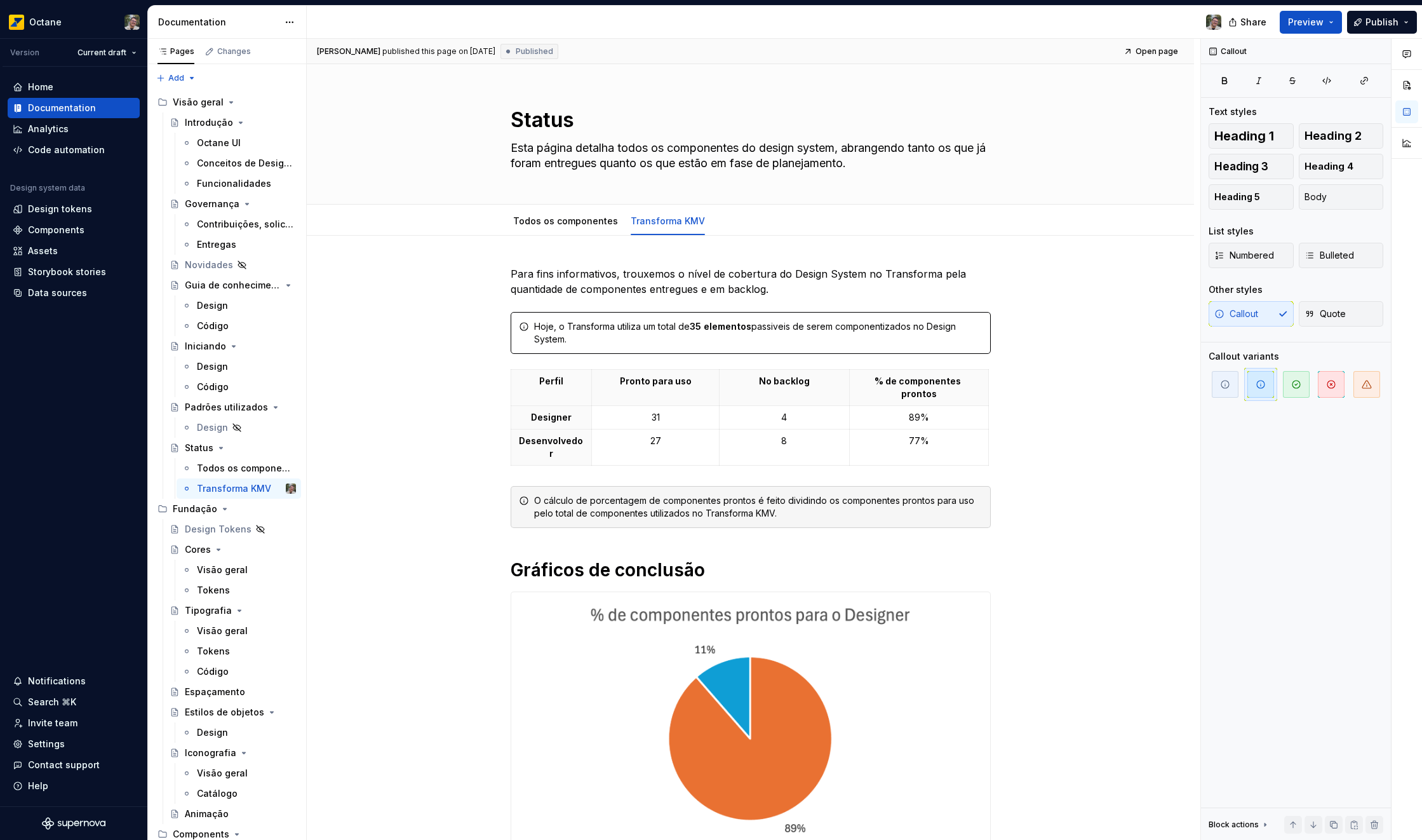
type textarea "*"
